Goal: Entertainment & Leisure: Consume media (video, audio)

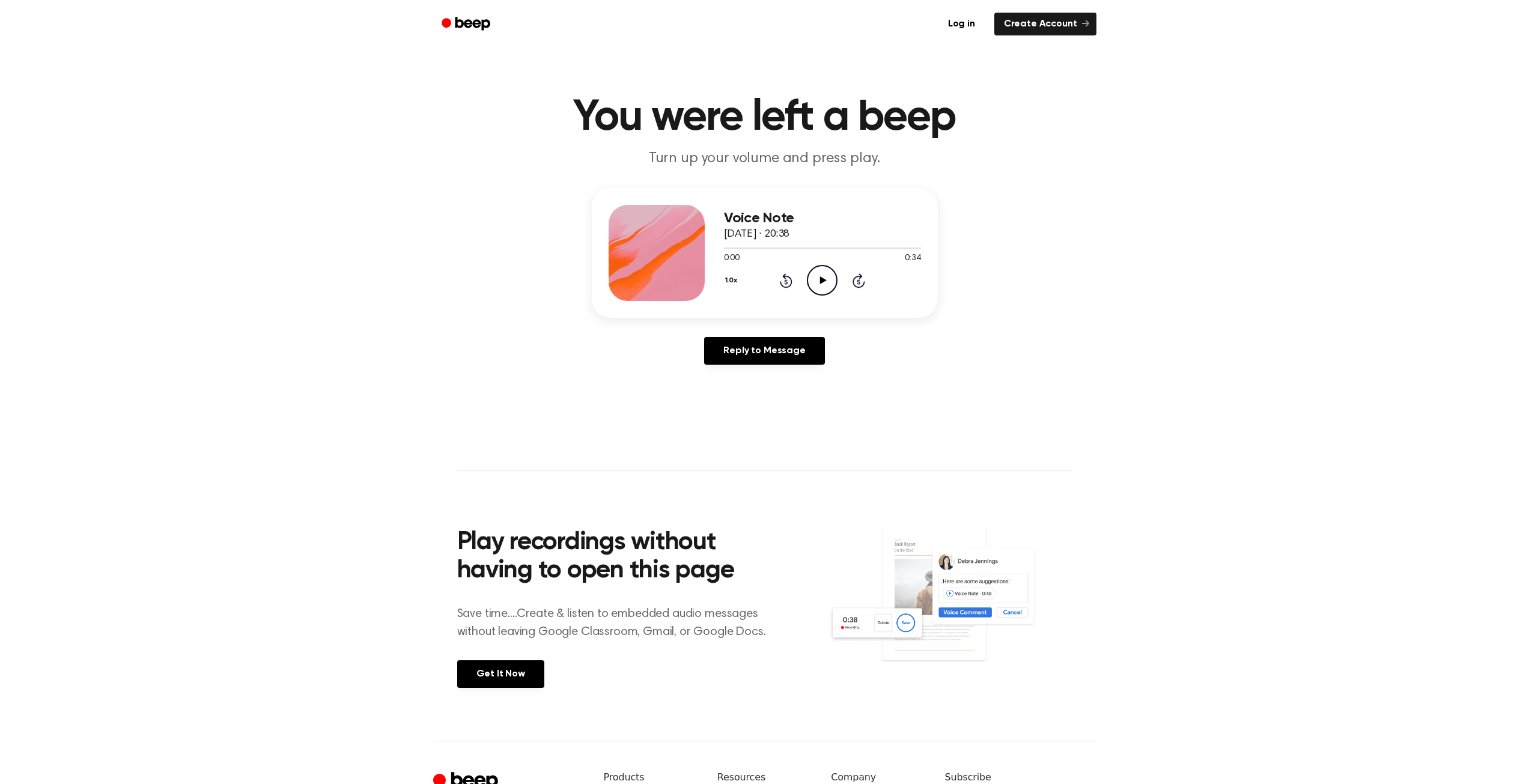
click at [1159, 715] on main "You were left a beep Turn up your volume and press play. Voice Note [DATE] · 20…" at bounding box center [764, 370] width 1529 height 740
click at [822, 274] on icon "Play Audio" at bounding box center [822, 280] width 31 height 31
click at [819, 282] on icon at bounding box center [822, 280] width 6 height 8
click at [814, 284] on icon "Play Audio" at bounding box center [822, 280] width 31 height 31
click at [822, 284] on icon "Play Audio" at bounding box center [822, 280] width 31 height 31
